Goal: Task Accomplishment & Management: Use online tool/utility

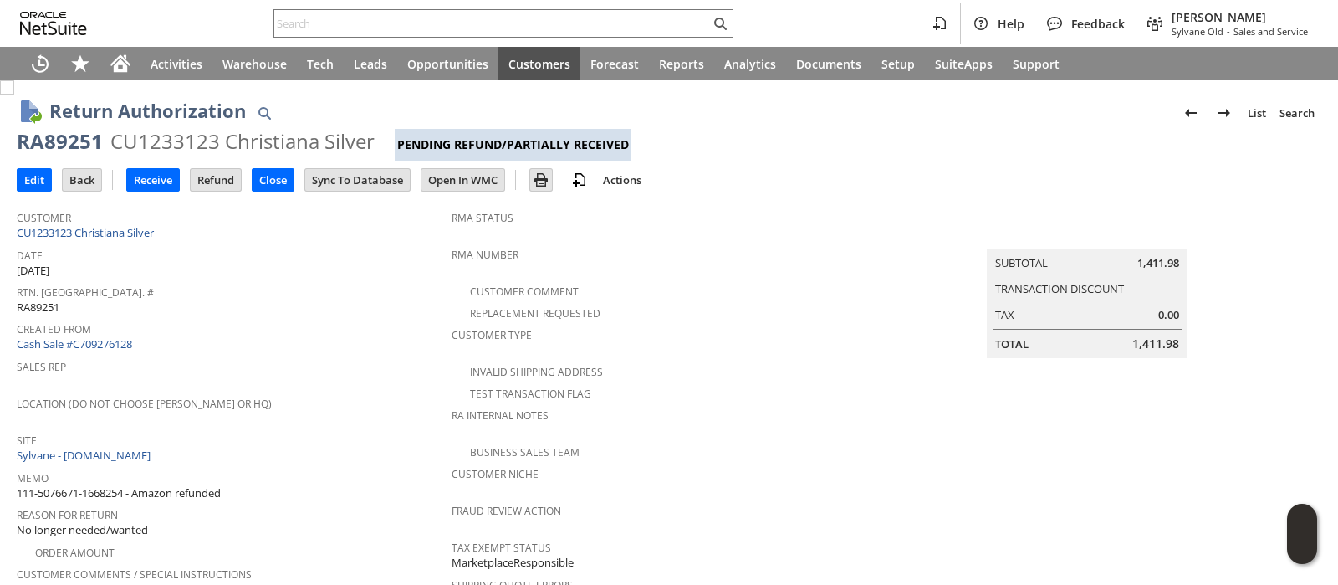
click at [168, 146] on div "CU1233123 Christiana Silver" at bounding box center [242, 141] width 264 height 27
copy div "CU1233123"
click at [546, 28] on input "text" at bounding box center [492, 23] width 436 height 20
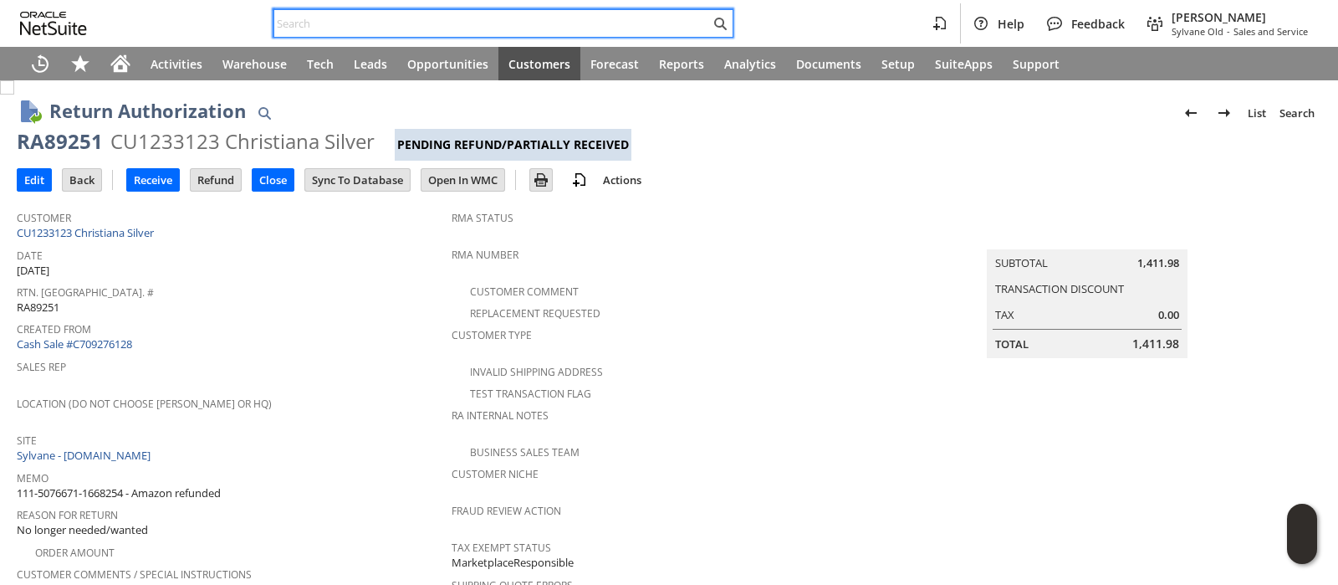
paste input "114-9997504-4454618"
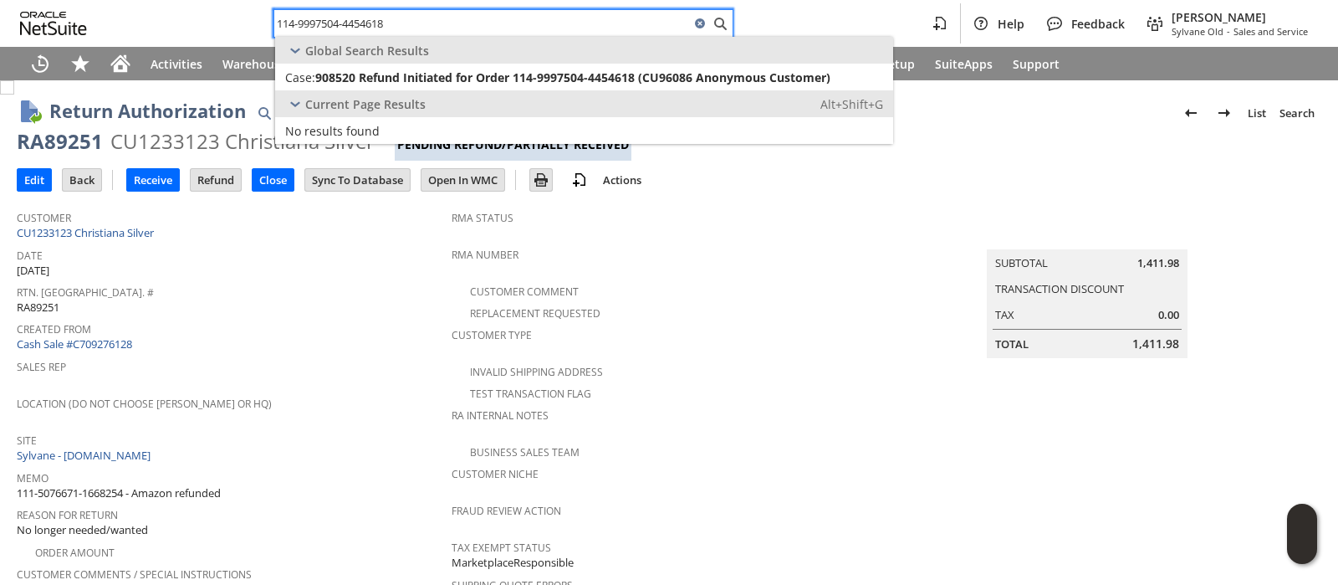
click at [573, 26] on input "114-9997504-4454618" at bounding box center [482, 23] width 416 height 20
paste input "2-1674545-0511407"
click at [559, 16] on input "112-1674545-0511407" at bounding box center [482, 23] width 416 height 20
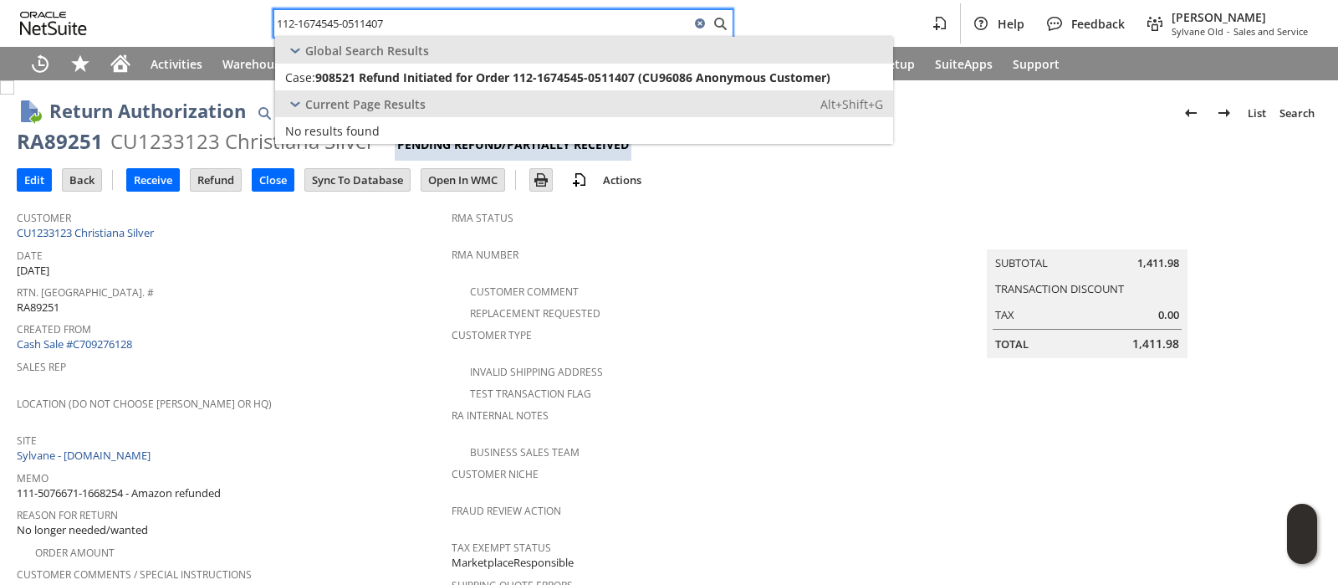
click at [559, 16] on input "112-1674545-0511407" at bounding box center [482, 23] width 416 height 20
paste input "7366665-2569853"
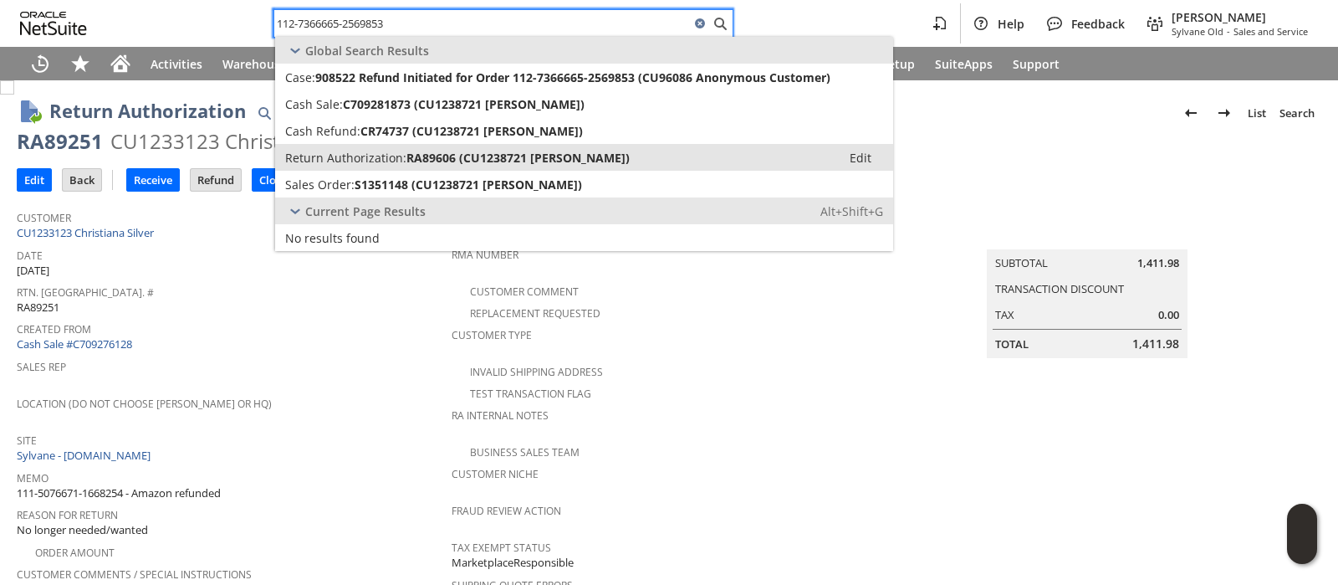
type input "112-7366665-2569853"
click at [482, 146] on link "Return Authorization: RA89606 (CU1238721 Manuel Paul) Edit" at bounding box center [584, 157] width 618 height 27
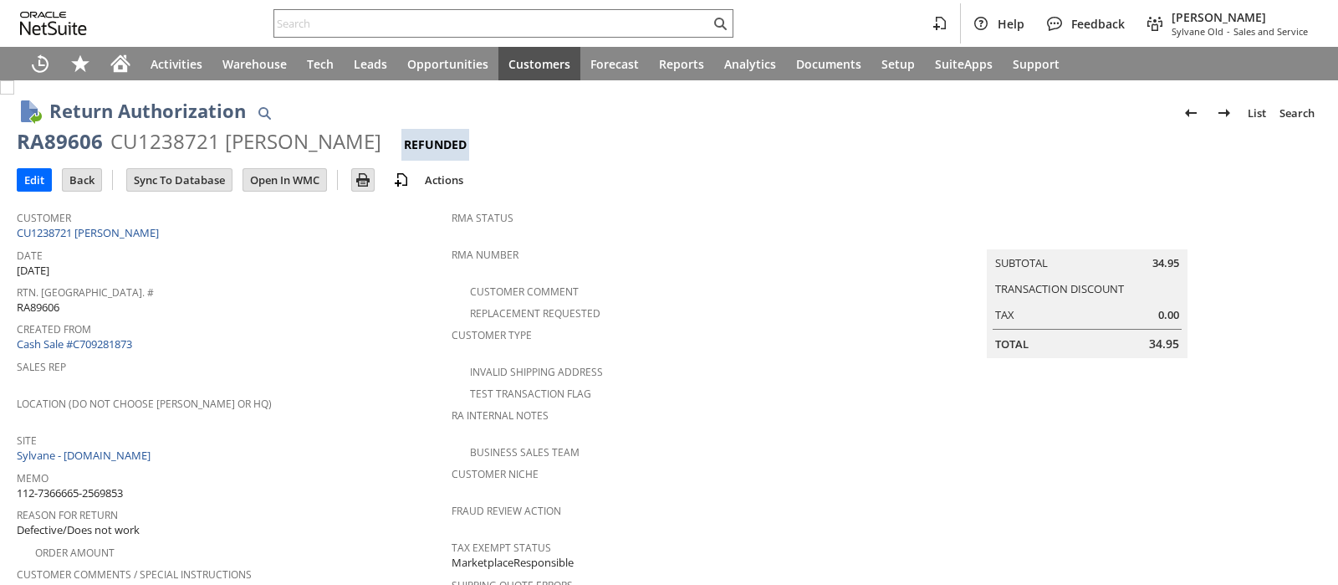
click at [207, 144] on div "CU1238721 Manuel Paul" at bounding box center [245, 141] width 271 height 27
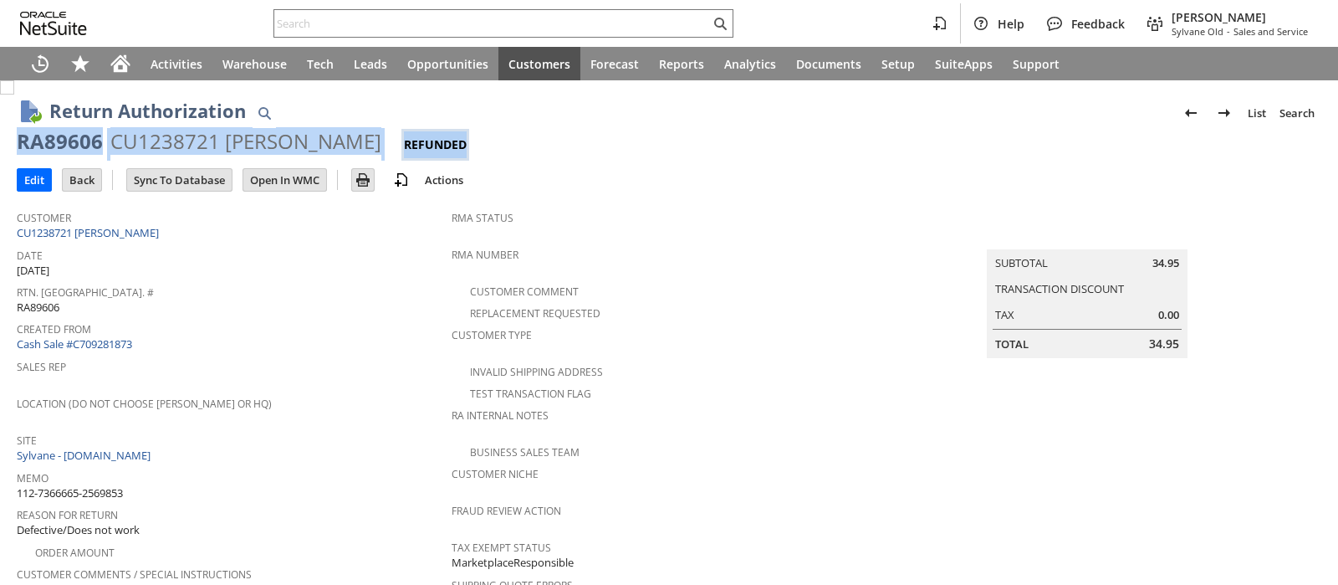
click at [193, 146] on div "CU1238721 Manuel Paul" at bounding box center [245, 141] width 271 height 27
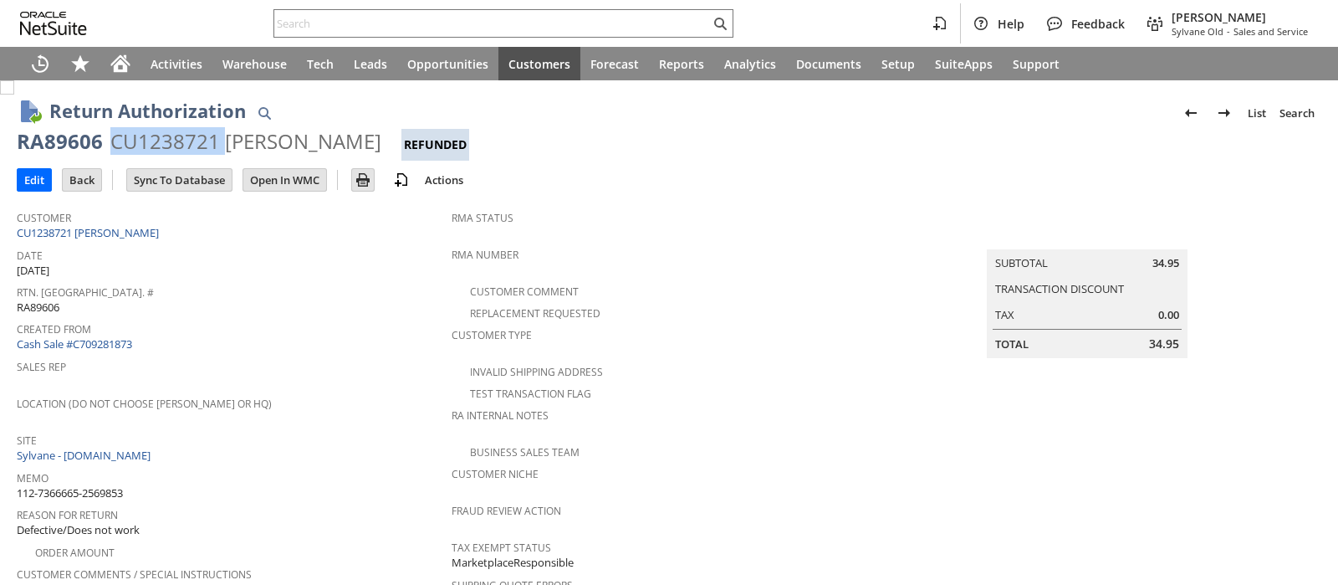
click at [193, 146] on div "CU1238721 Manuel Paul" at bounding box center [245, 141] width 271 height 27
click at [527, 17] on input "text" at bounding box center [492, 23] width 436 height 20
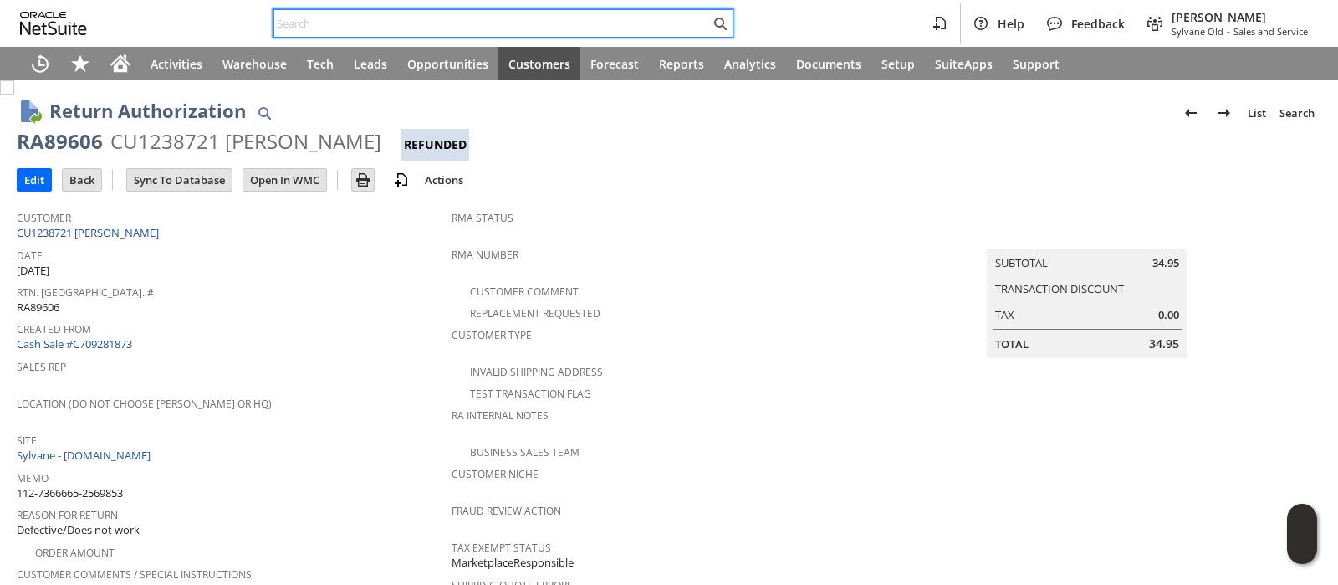
paste input "114-8080061-0253803"
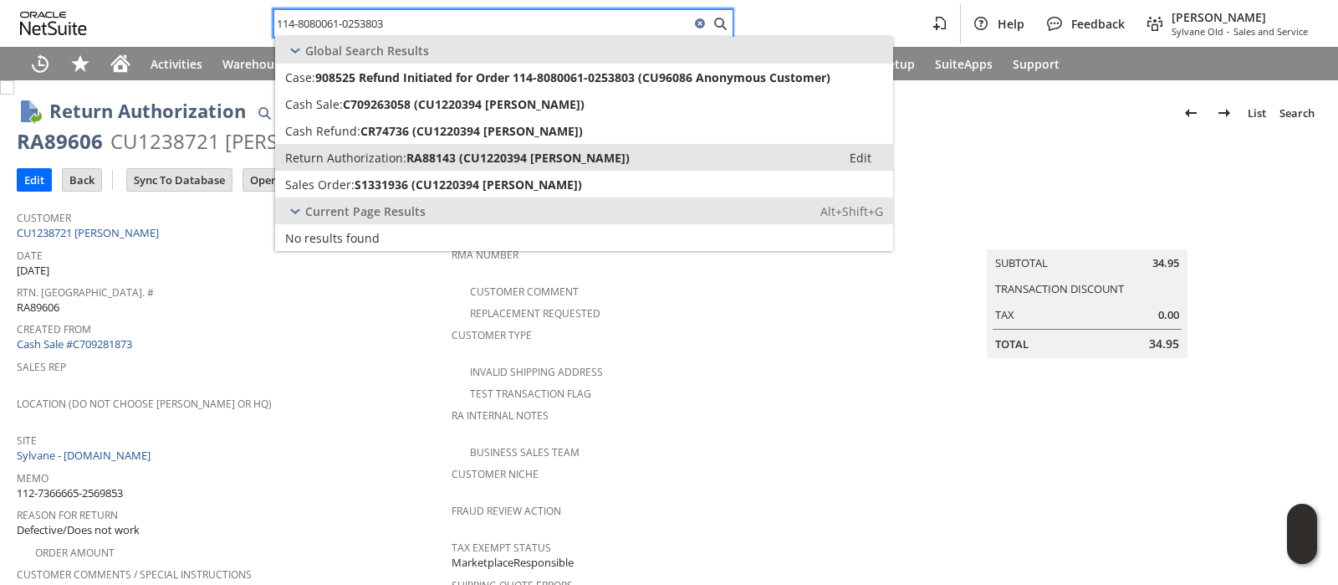
type input "114-8080061-0253803"
click at [489, 152] on span "RA88143 (CU1220394 Tyler Blair)" at bounding box center [517, 158] width 223 height 16
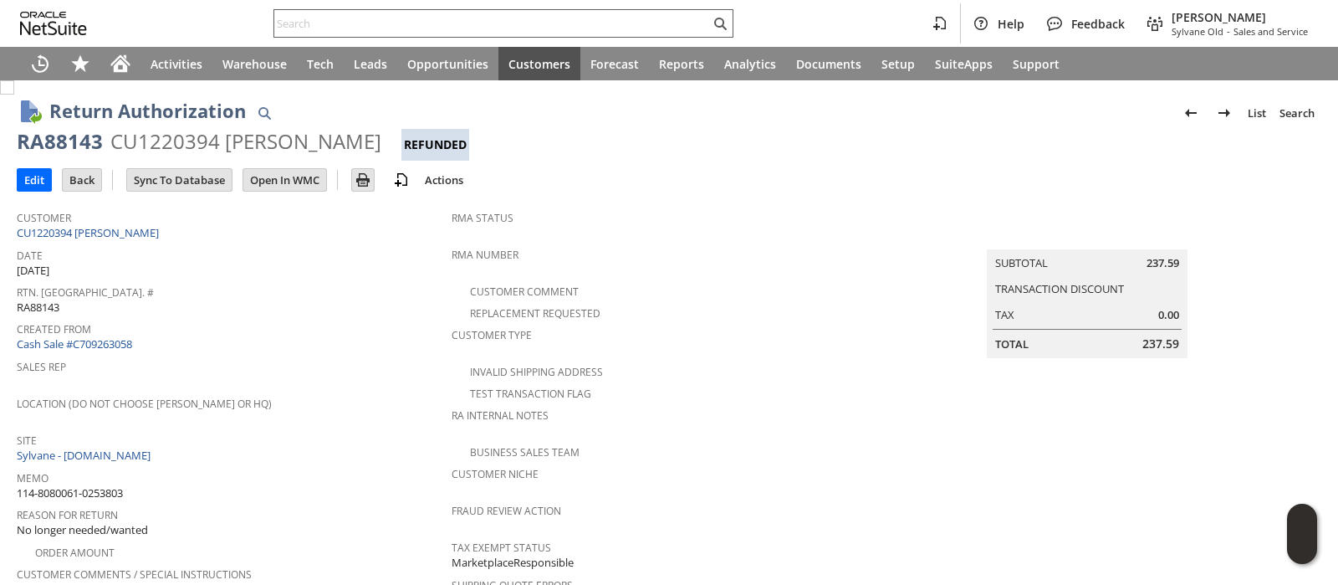
click at [539, 28] on input "text" at bounding box center [492, 23] width 436 height 20
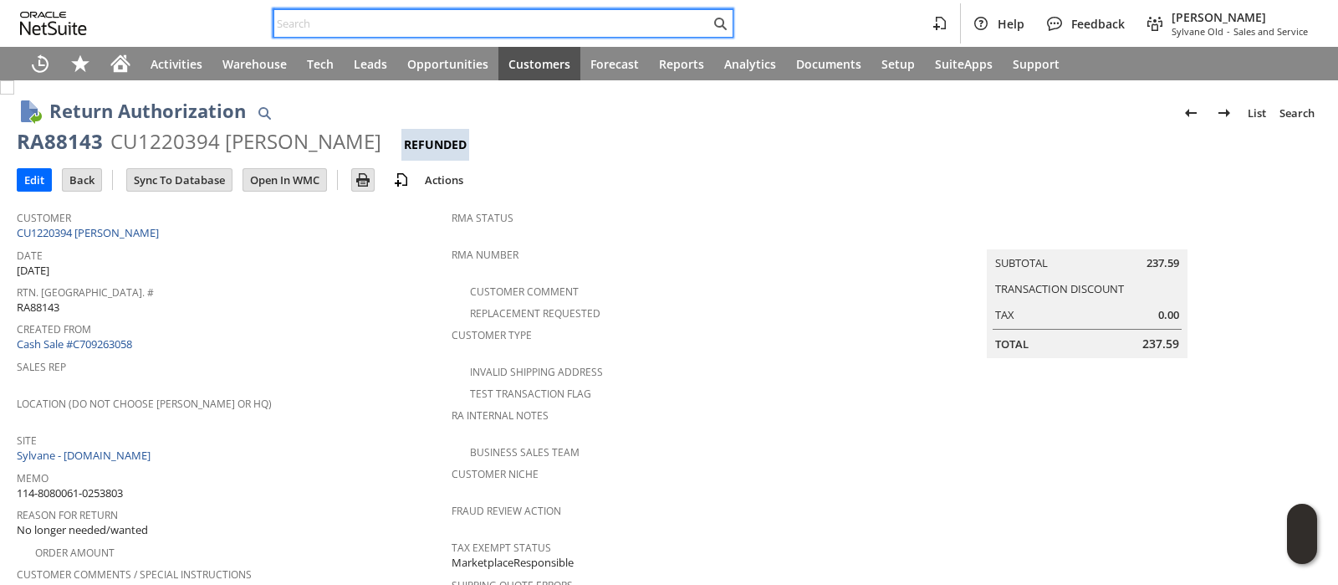
paste input "113-7522413-5913016"
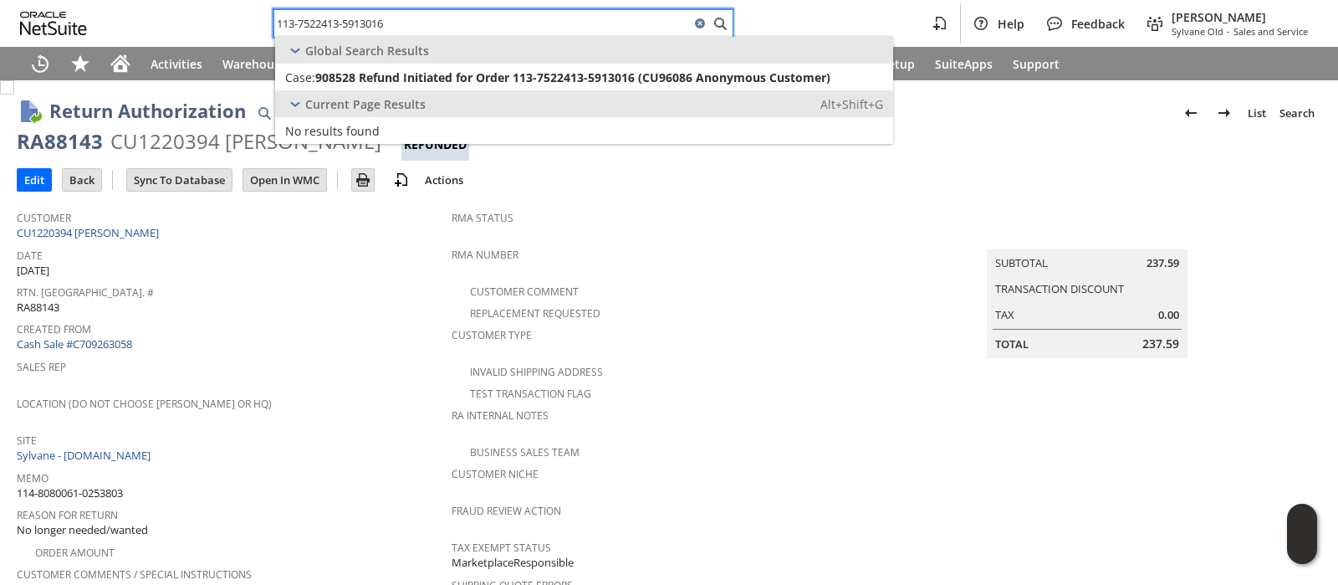
click at [515, 20] on input "113-7522413-5913016" at bounding box center [482, 23] width 416 height 20
paste input "1-3202216-6113803"
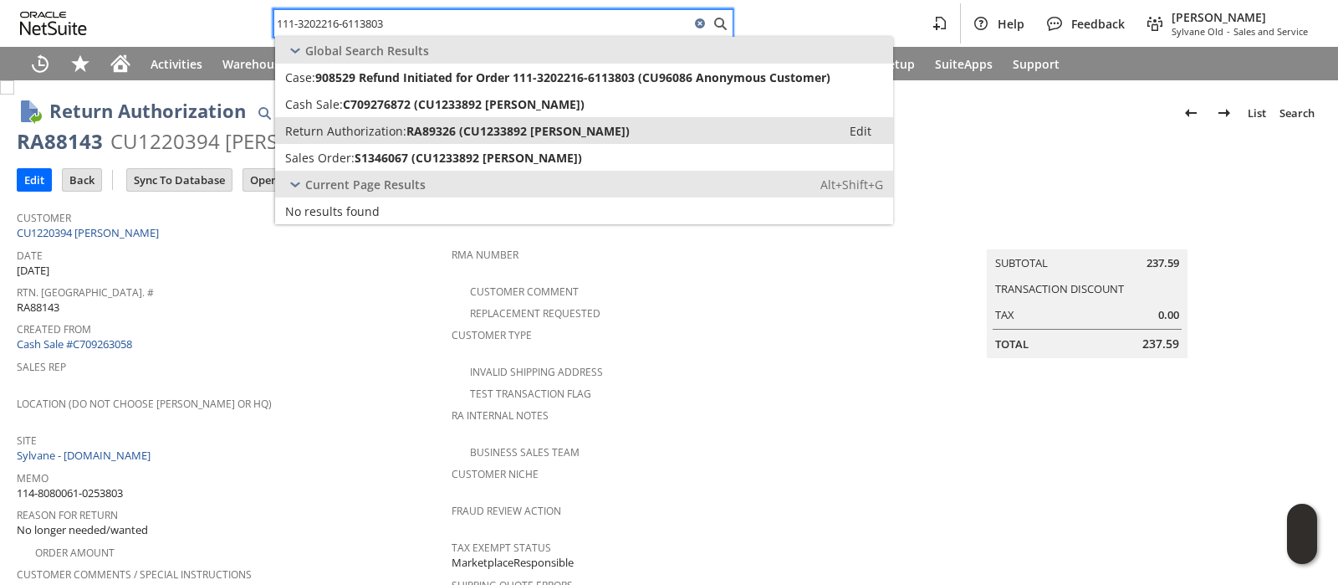
type input "111-3202216-6113803"
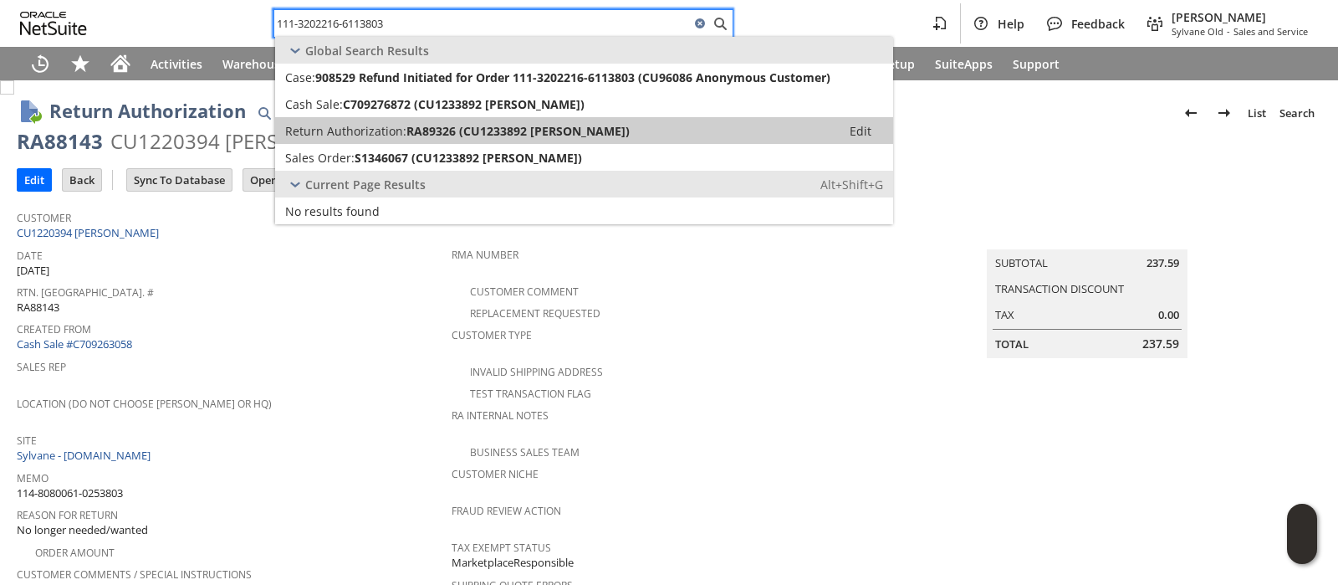
click at [541, 128] on span "RA89326 (CU1233892 Maya Katz)" at bounding box center [517, 131] width 223 height 16
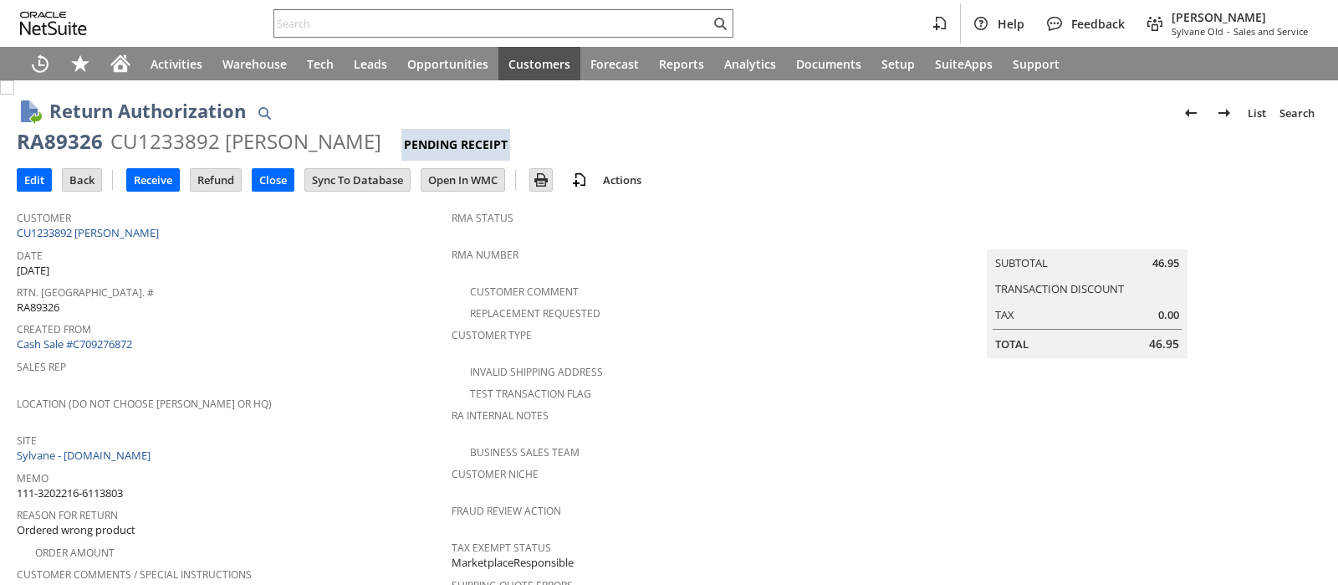
click at [188, 148] on div "CU1233892 [PERSON_NAME]" at bounding box center [245, 141] width 271 height 27
copy div "CU1233892"
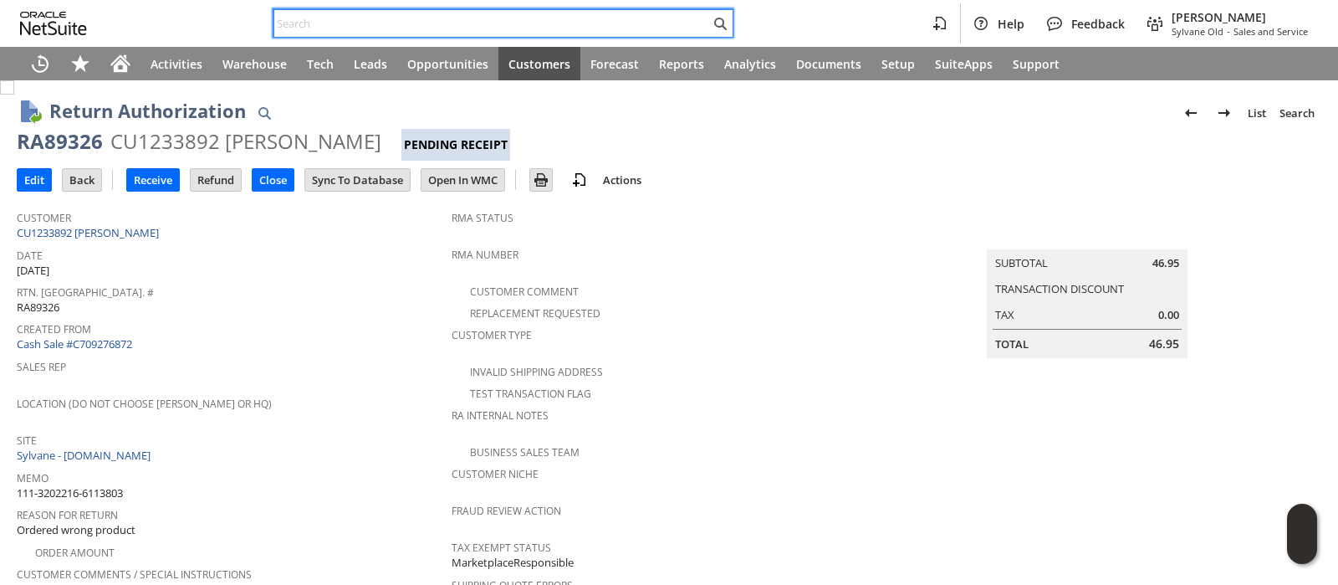
click at [564, 23] on input "text" at bounding box center [492, 23] width 436 height 20
paste input "114-6083172-2948201"
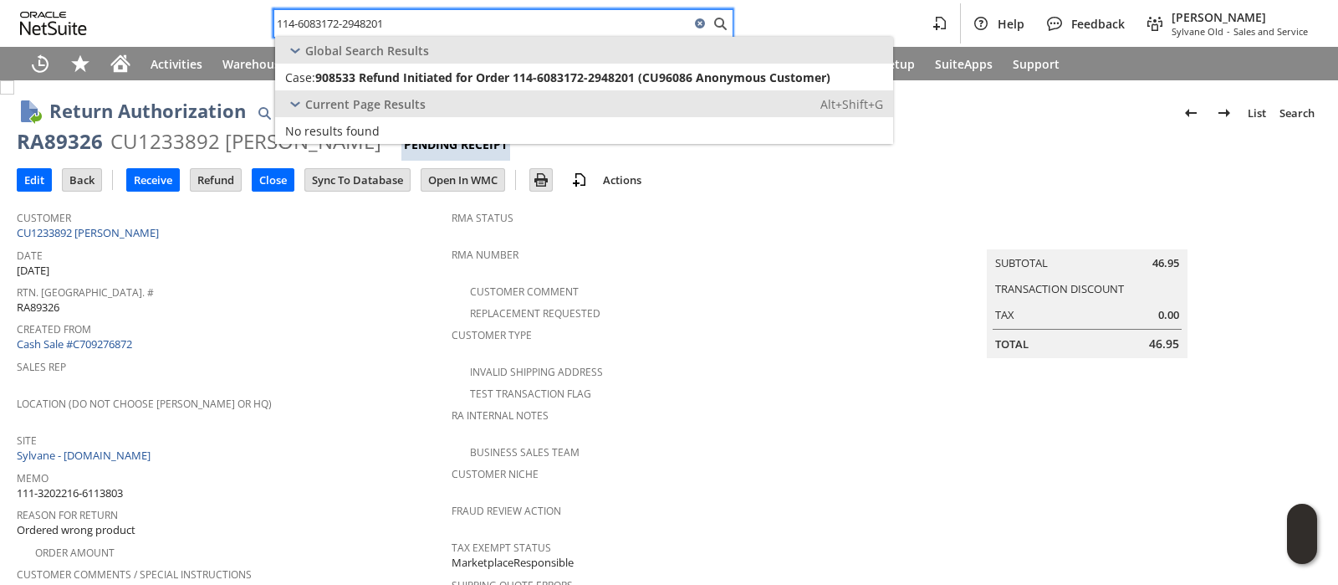
type input "114-6083172-2948201"
